Goal: Download file/media

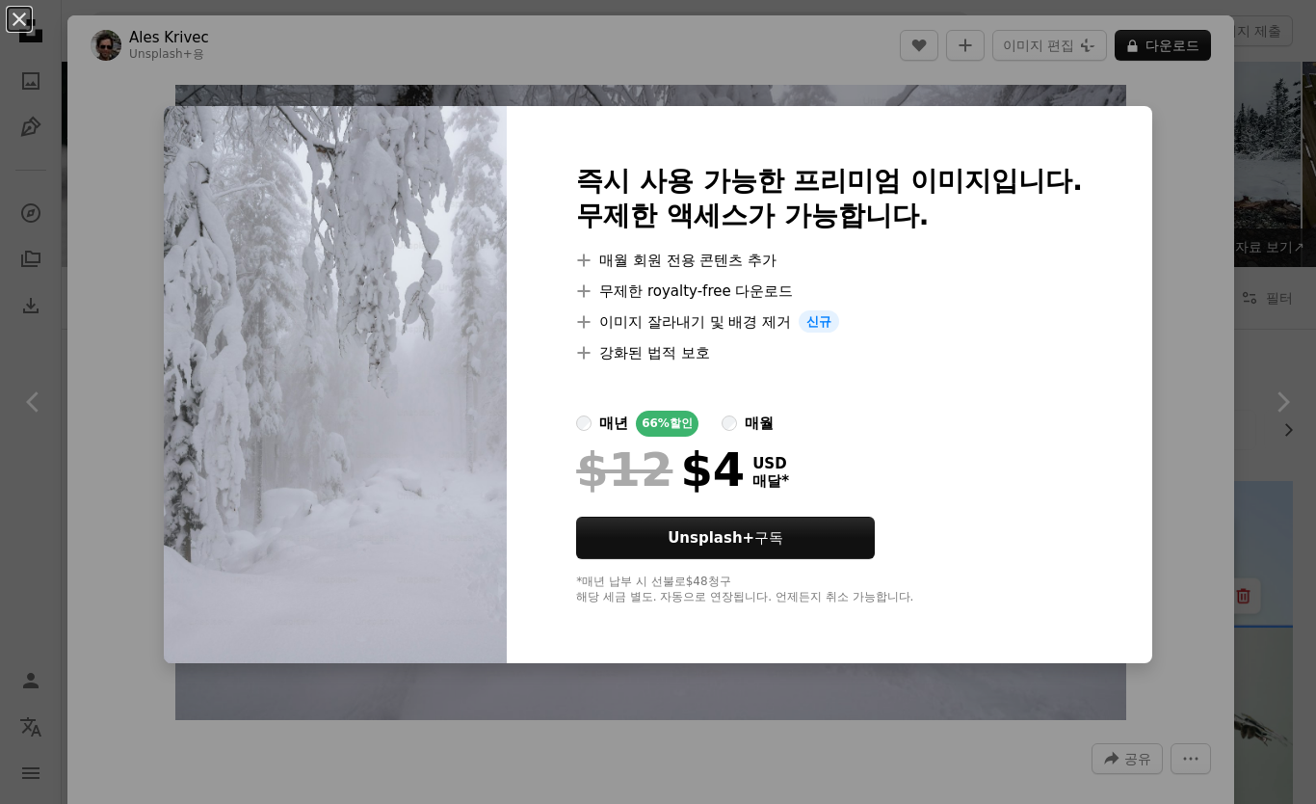
scroll to position [6762, 0]
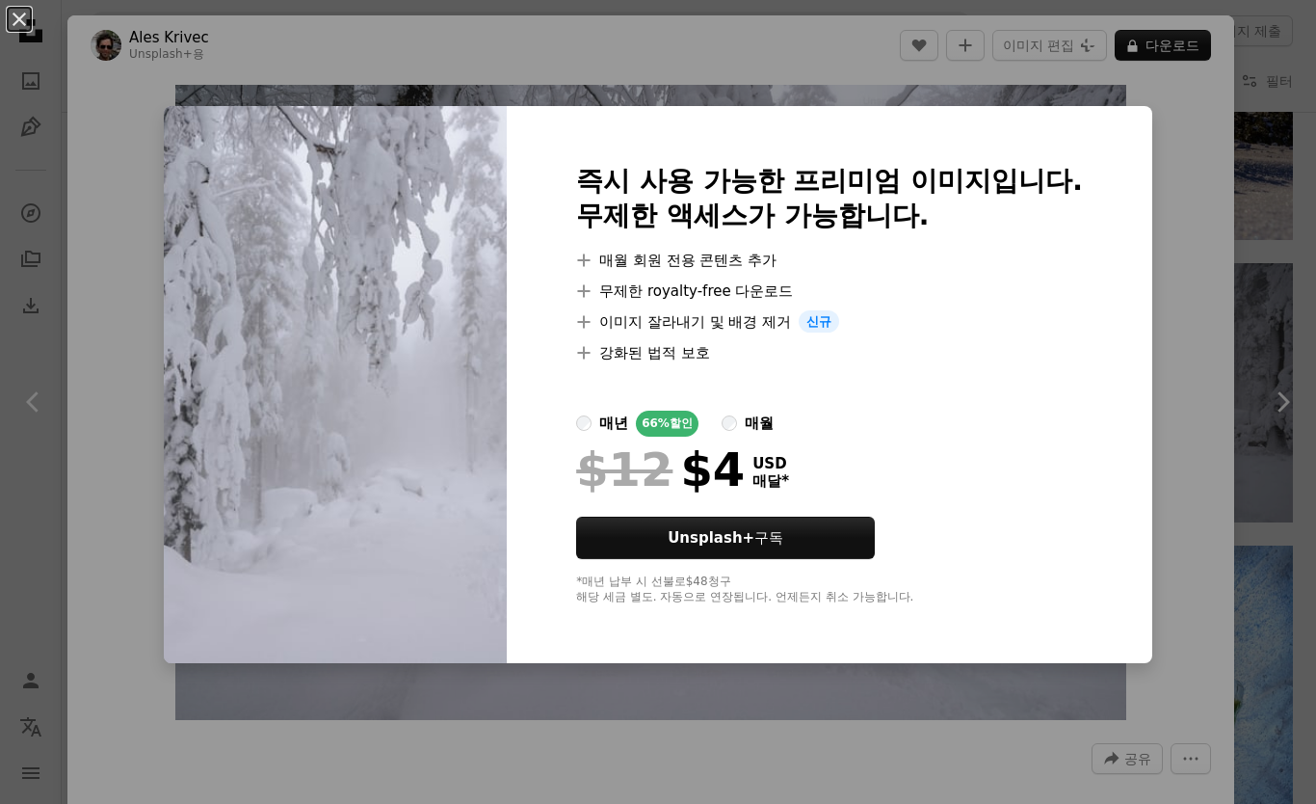
click at [74, 100] on div "An X shape 즉시 사용 가능한 프리미엄 이미지입니다. 무제한 액세스가 가능합니다. A plus sign 매월 회원 전용 콘텐츠 추가 A…" at bounding box center [658, 402] width 1316 height 804
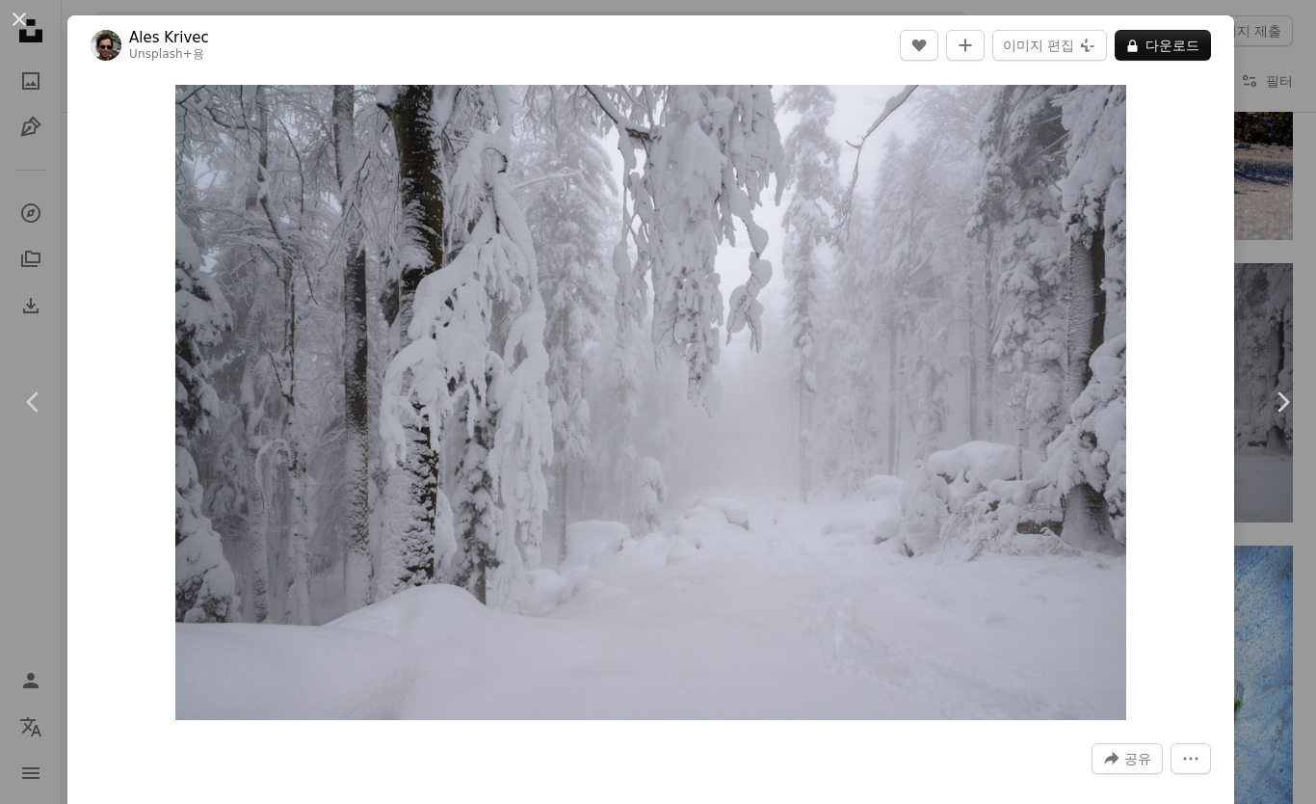
click at [66, 101] on div "An X shape Chevron left Chevron right Ales Krivec Unsplash+ 용 A heart A plus si…" at bounding box center [658, 402] width 1316 height 804
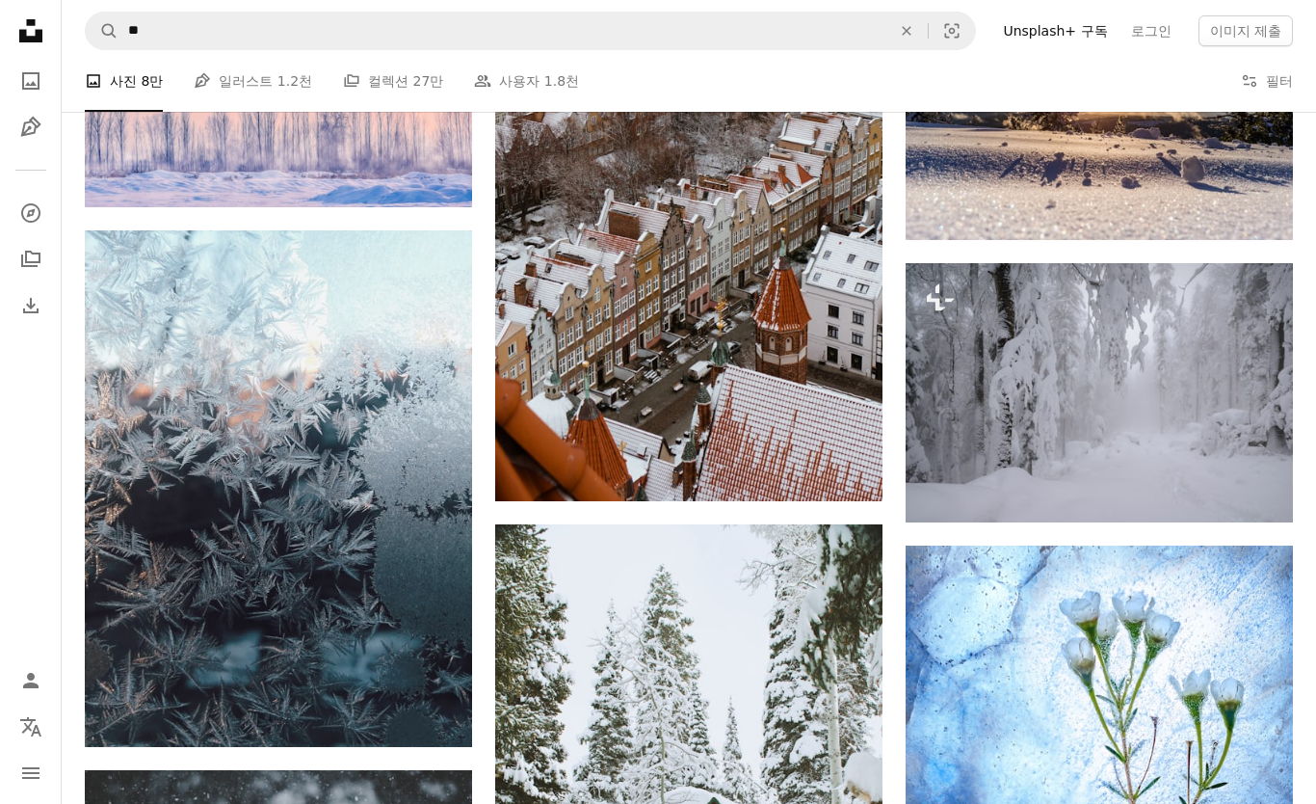
click at [30, 7] on nav "Unsplash logo Unsplash 홈 A photo Pen Tool A compass A stack of folders Download…" at bounding box center [31, 402] width 62 height 804
click at [1284, 80] on button "Filters 필터" at bounding box center [1267, 81] width 52 height 62
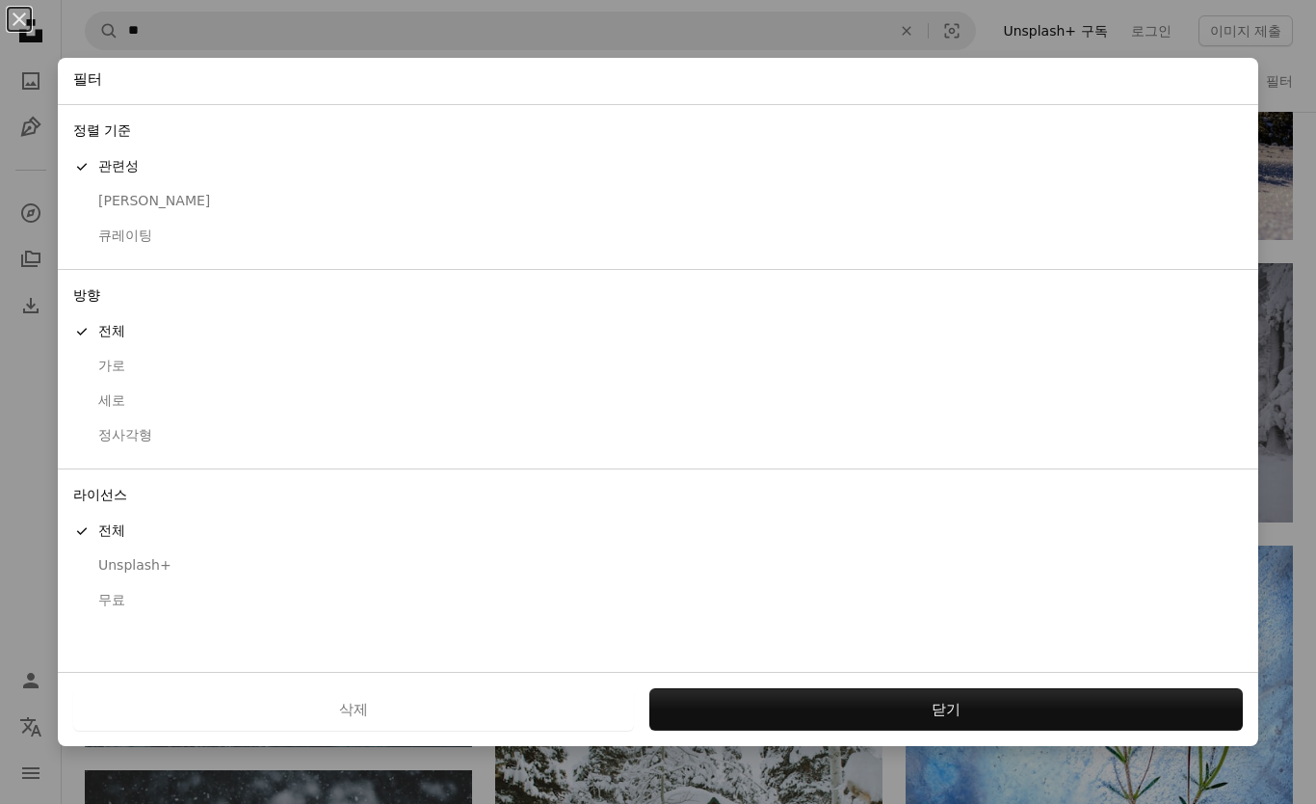
click at [154, 583] on button "무료" at bounding box center [658, 600] width 1201 height 35
click at [139, 394] on div "세로" at bounding box center [658, 400] width 1170 height 19
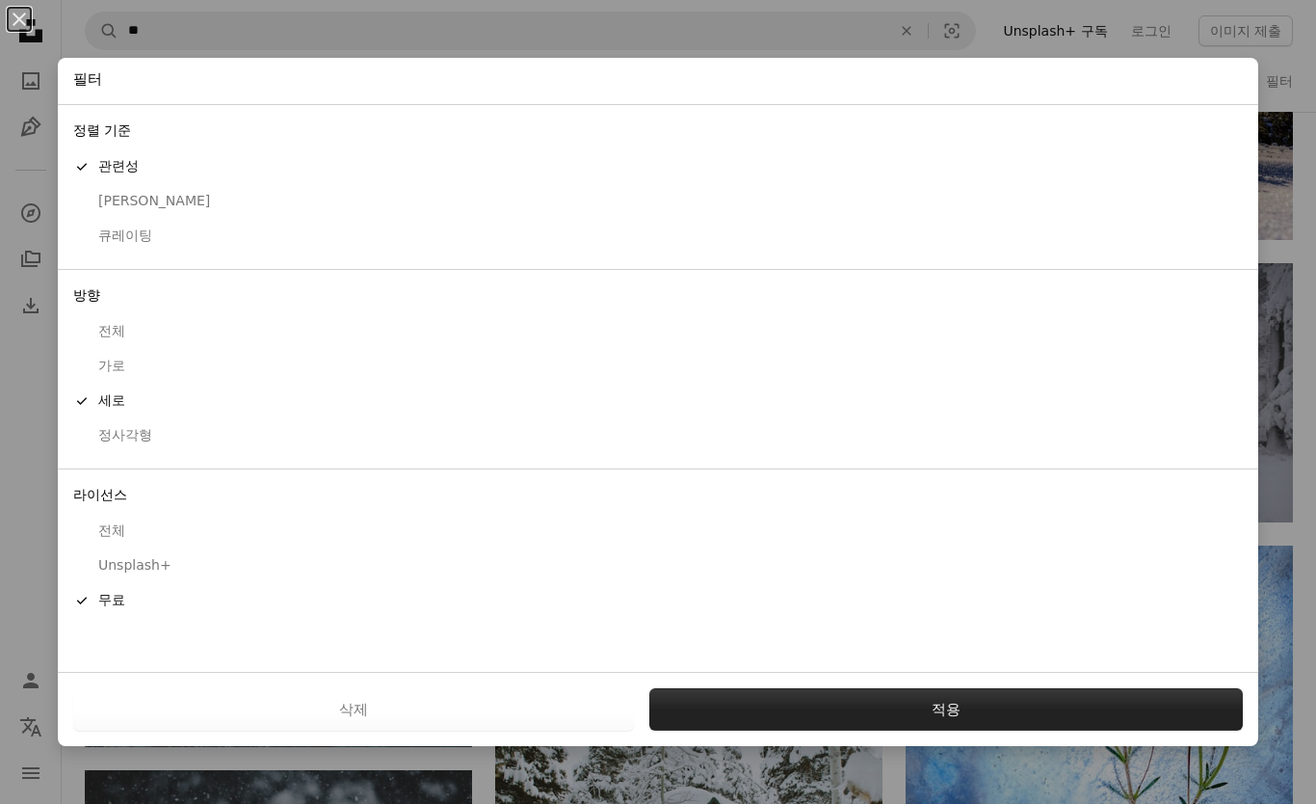
click at [877, 729] on button "적용" at bounding box center [947, 709] width 594 height 42
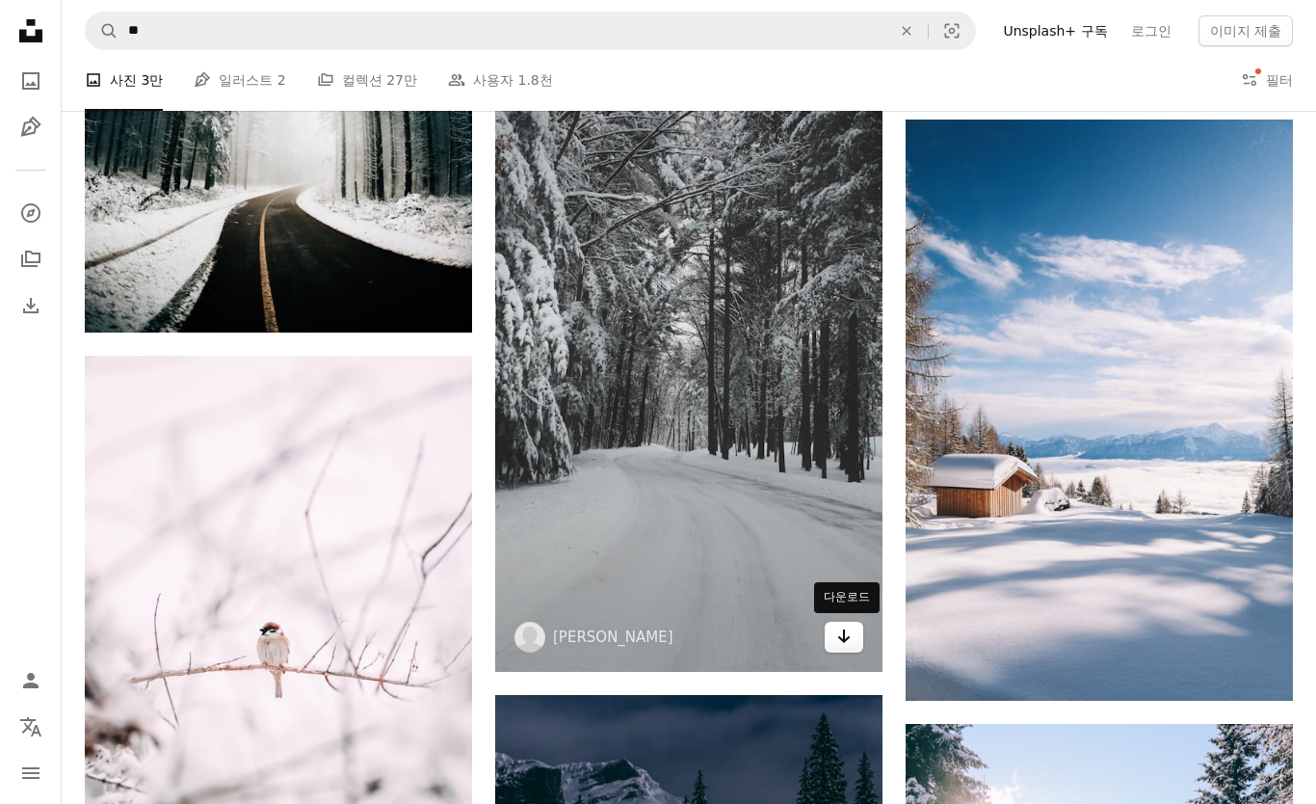
scroll to position [3752, 0]
click at [842, 634] on icon "Arrow pointing down" at bounding box center [844, 636] width 15 height 23
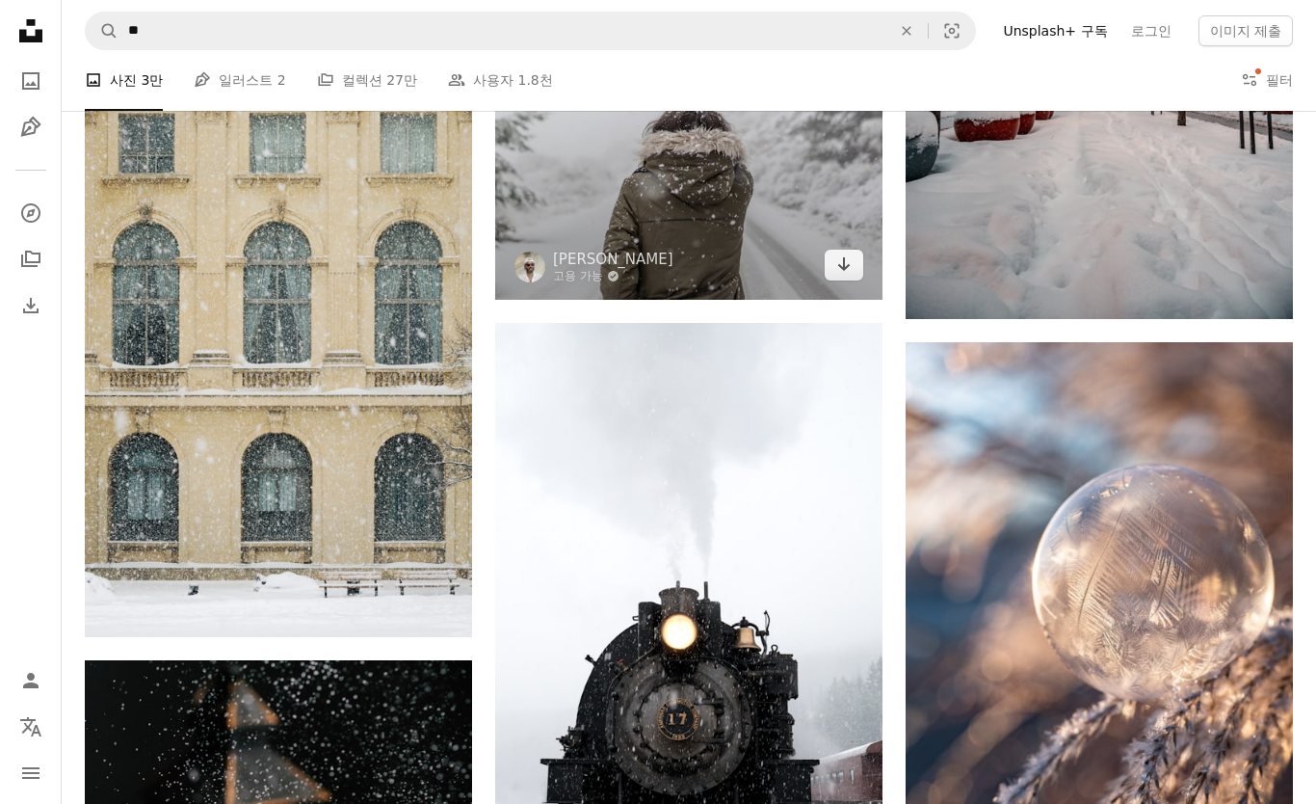
scroll to position [15837, 0]
